Goal: Check status: Check status

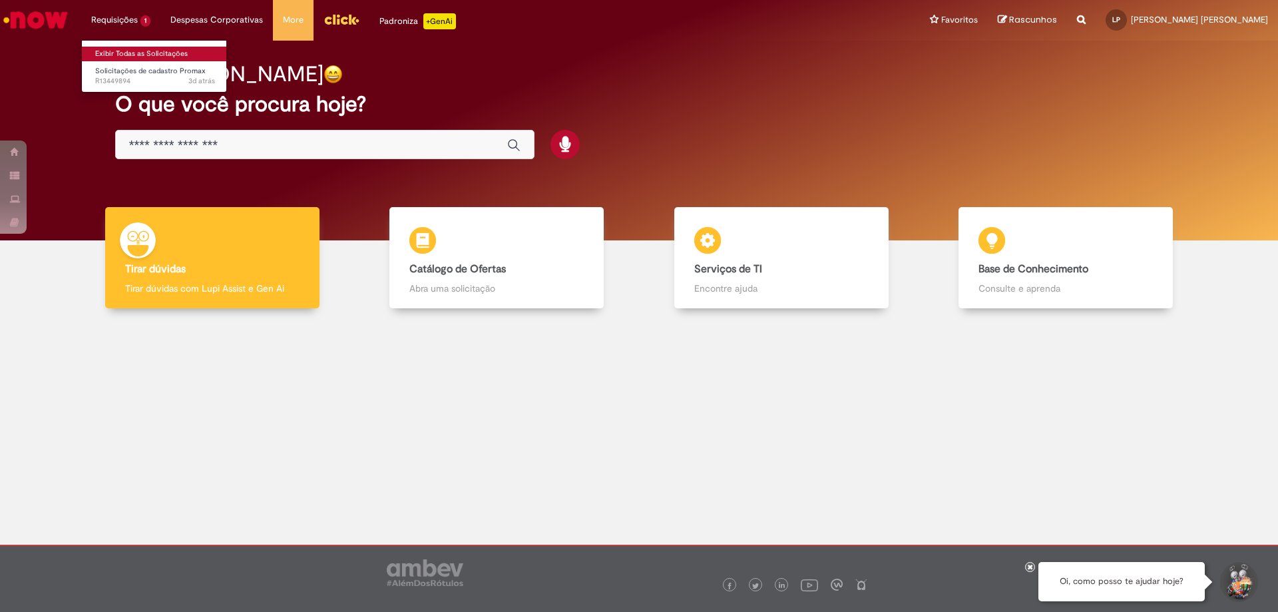
click at [147, 47] on link "Exibir Todas as Solicitações" at bounding box center [155, 54] width 146 height 15
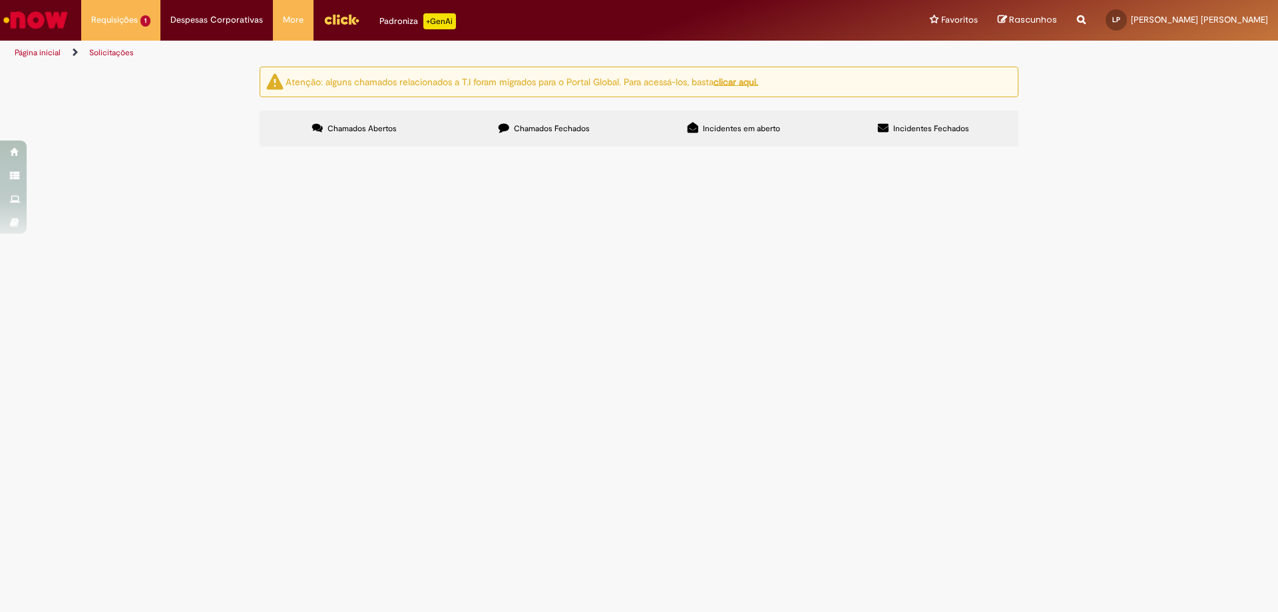
click at [514, 125] on span "Chamados Fechados" at bounding box center [552, 128] width 76 height 11
click at [0, 0] on span "Ajuste datas" at bounding box center [0, 0] width 0 height 0
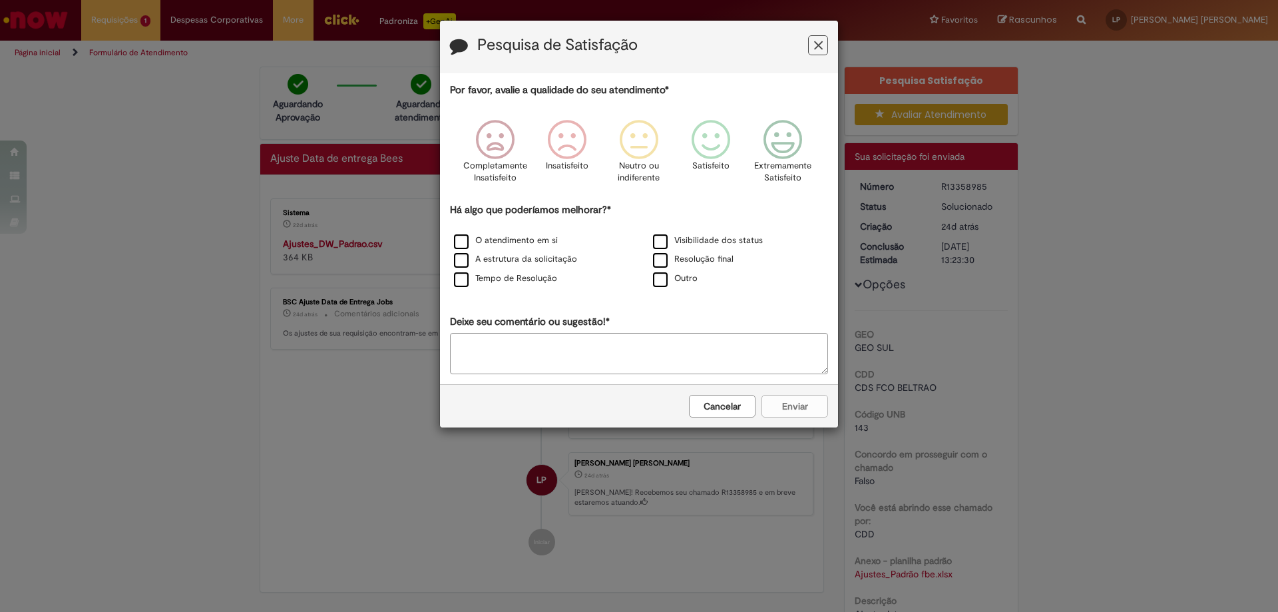
click at [720, 404] on button "Cancelar" at bounding box center [722, 406] width 67 height 23
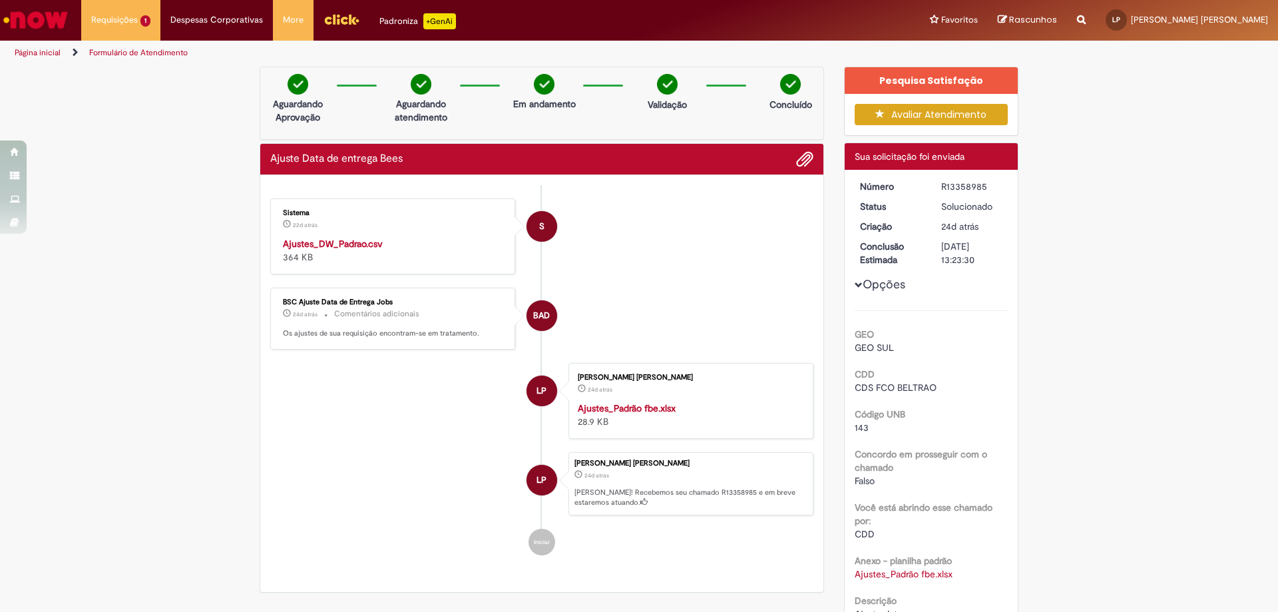
click at [342, 248] on strong "Ajustes_DW_Padrao.csv" at bounding box center [333, 244] width 100 height 12
